Goal: Task Accomplishment & Management: Manage account settings

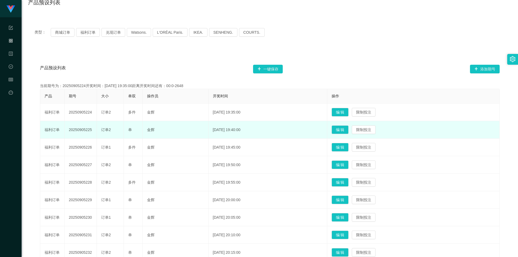
scroll to position [37, 0]
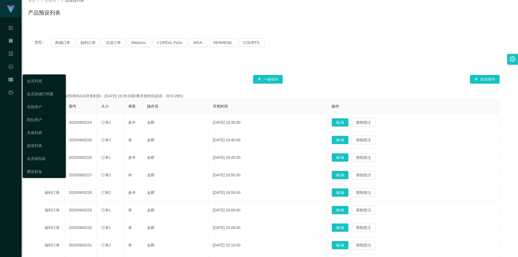
click at [12, 76] on icon "图标: table" at bounding box center [11, 80] width 4 height 11
click at [37, 78] on link "会员列表" at bounding box center [44, 81] width 35 height 11
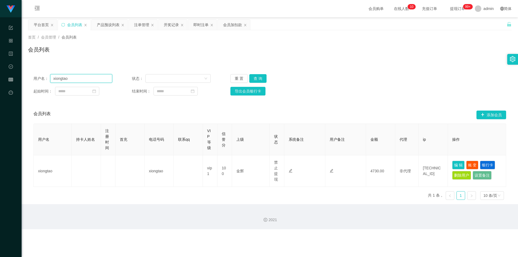
drag, startPoint x: 90, startPoint y: 82, endPoint x: 47, endPoint y: 80, distance: 42.7
click at [47, 80] on div "用户名： xiongtao" at bounding box center [72, 78] width 79 height 9
paste input "jack966"
type input "jack966"
click at [255, 78] on button "查 询" at bounding box center [257, 78] width 17 height 9
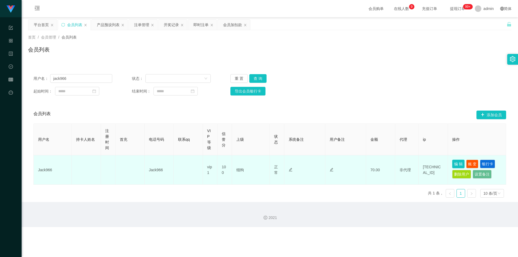
click at [455, 162] on button "编 辑" at bounding box center [458, 164] width 12 height 9
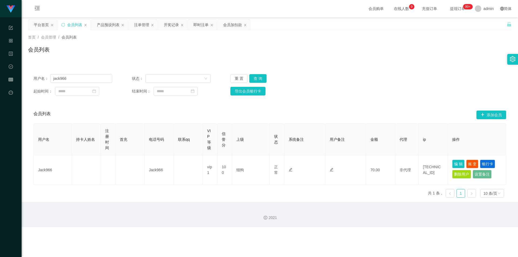
type input "Jack966"
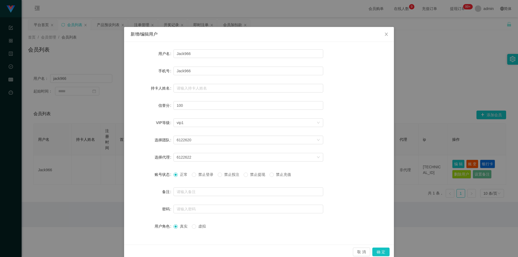
click at [251, 174] on span "禁止提现" at bounding box center [257, 174] width 19 height 4
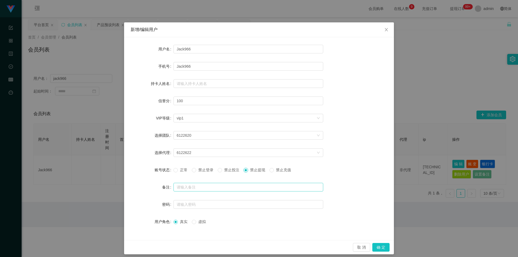
scroll to position [8, 0]
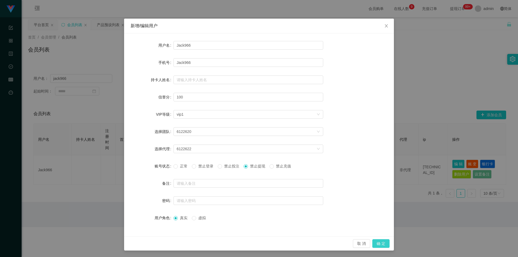
click at [379, 242] on button "确 定" at bounding box center [380, 243] width 17 height 9
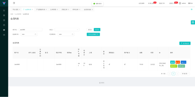
scroll to position [0, 0]
